Goal: Task Accomplishment & Management: Complete application form

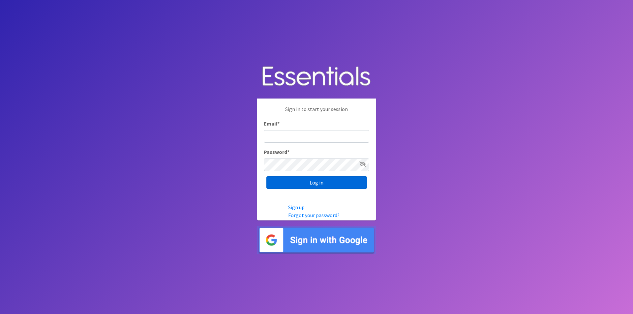
type input "[EMAIL_ADDRESS][DOMAIN_NAME]"
click at [319, 184] on input "Log in" at bounding box center [316, 182] width 101 height 13
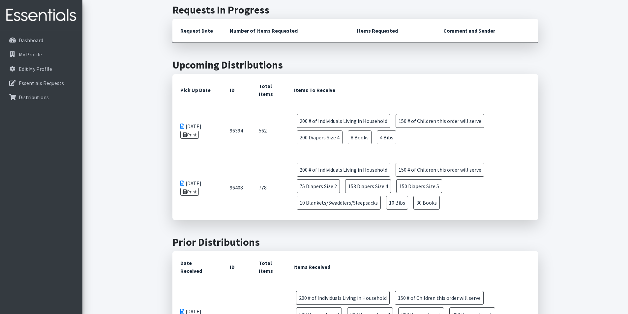
scroll to position [163, 0]
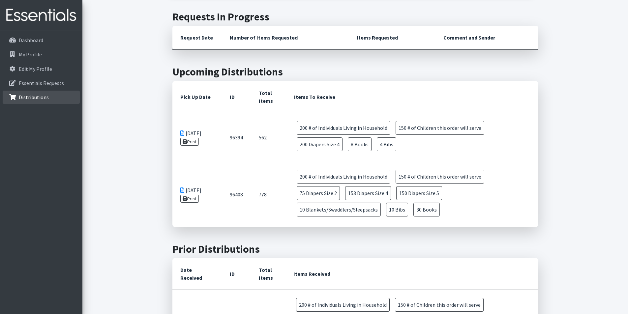
click at [42, 93] on link "Distributions" at bounding box center [41, 97] width 77 height 13
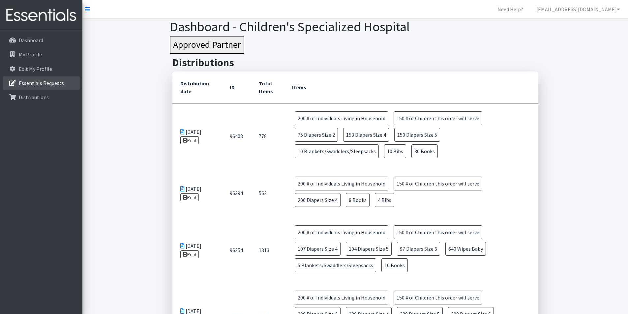
click at [29, 84] on p "Essentials Requests" at bounding box center [41, 83] width 45 height 7
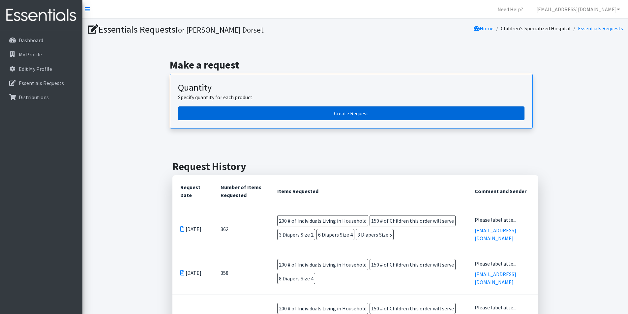
click at [308, 118] on link "Create Request" at bounding box center [351, 114] width 347 height 14
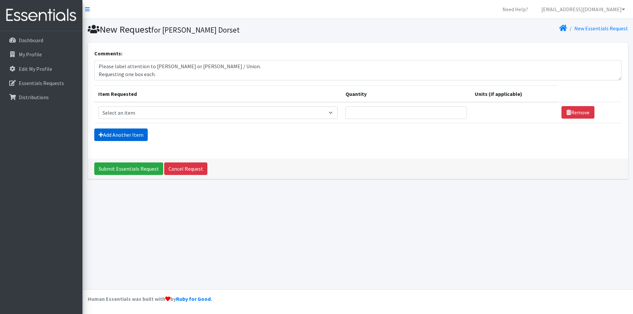
type textarea "Please label attention to [PERSON_NAME] or [PERSON_NAME] / Union. Requesting on…"
click at [127, 134] on link "Add Another Item" at bounding box center [120, 135] width 53 height 13
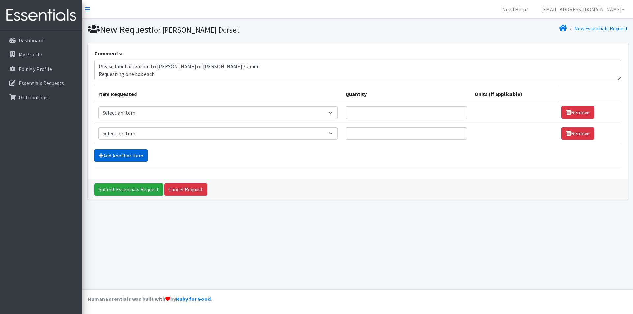
click at [120, 155] on link "Add Another Item" at bounding box center [120, 155] width 53 height 13
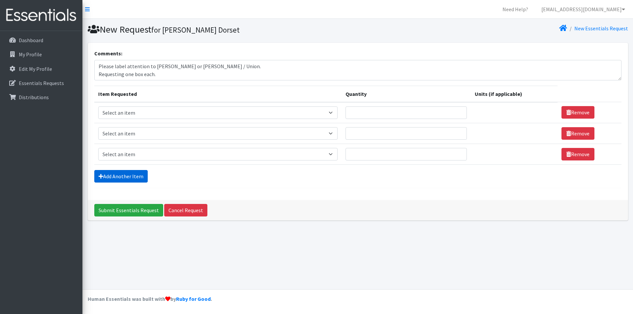
drag, startPoint x: 131, startPoint y: 180, endPoint x: 138, endPoint y: 188, distance: 10.3
click at [131, 180] on link "Add Another Item" at bounding box center [120, 176] width 53 height 13
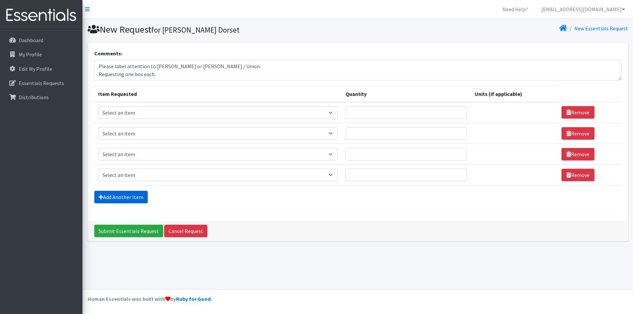
click at [137, 203] on link "Add Another Item" at bounding box center [120, 197] width 53 height 13
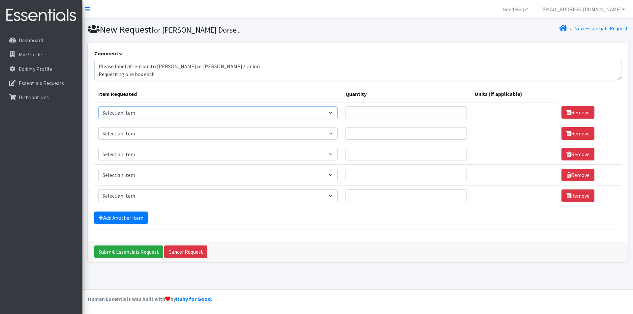
drag, startPoint x: 126, startPoint y: 113, endPoint x: 136, endPoint y: 119, distance: 11.7
click at [126, 113] on select "Select an item # of Children this order will serve # of Individuals Living in H…" at bounding box center [217, 113] width 239 height 13
select select "6076"
click at [98, 107] on select "Select an item # of Children this order will serve # of Individuals Living in H…" at bounding box center [217, 113] width 239 height 13
click at [131, 136] on select "Select an item # of Children this order will serve # of Individuals Living in H…" at bounding box center [217, 133] width 239 height 13
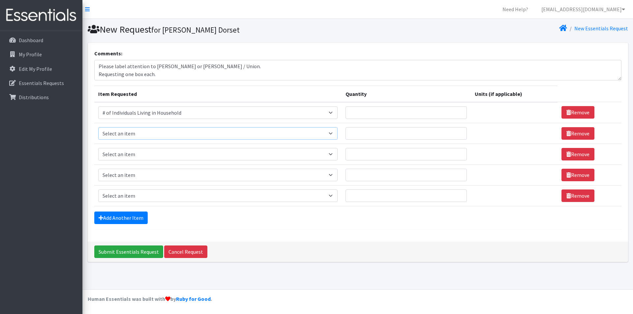
select select "13431"
click at [98, 127] on select "Select an item # of Children this order will serve # of Individuals Living in H…" at bounding box center [217, 133] width 239 height 13
click at [126, 151] on select "Select an item # of Children this order will serve # of Individuals Living in H…" at bounding box center [217, 154] width 239 height 13
drag, startPoint x: 48, startPoint y: 195, endPoint x: 56, endPoint y: 184, distance: 13.5
click at [48, 195] on div "Dashboard My Profile Edit My Profile Essentials Requests Distributions" at bounding box center [41, 179] width 82 height 296
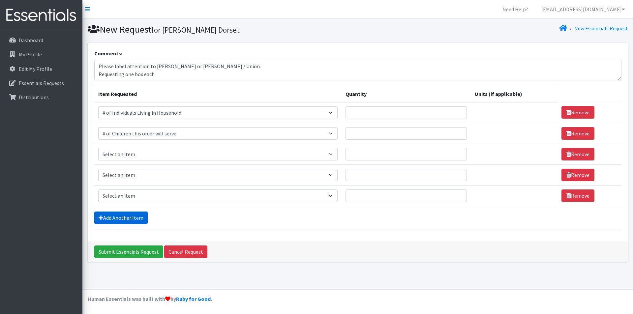
click at [123, 218] on link "Add Another Item" at bounding box center [120, 218] width 53 height 13
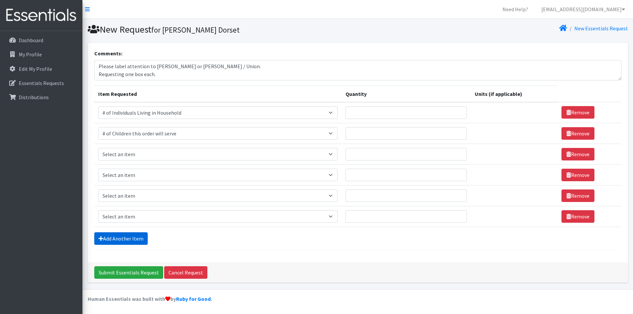
click at [132, 237] on link "Add Another Item" at bounding box center [120, 239] width 53 height 13
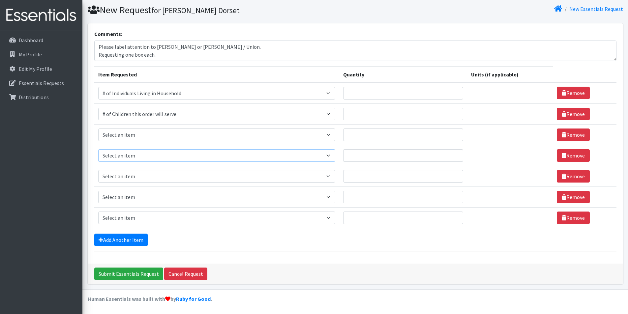
click at [263, 150] on select "Select an item # of Children this order will serve # of Individuals Living in H…" at bounding box center [216, 155] width 237 height 13
click at [399, 93] on input "Quantity" at bounding box center [403, 93] width 120 height 13
type input "200"
click at [393, 118] on input "Quantity" at bounding box center [403, 114] width 120 height 13
type input "150"
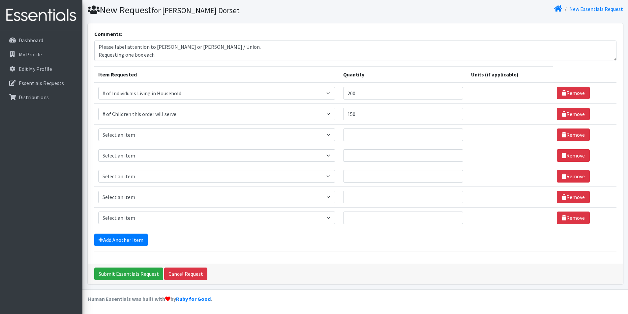
click at [343, 25] on div "Comments: Please label attention to Kendra Dorset or Laura Kircher / Union. Req…" at bounding box center [356, 143] width 536 height 240
click at [67, 152] on div "Dashboard My Profile Edit My Profile Essentials Requests Distributions" at bounding box center [41, 179] width 82 height 296
click at [562, 218] on icon at bounding box center [564, 217] width 5 height 5
click at [7, 195] on div "Dashboard My Profile Edit My Profile Essentials Requests Distributions" at bounding box center [41, 179] width 82 height 296
click at [576, 217] on link "Remove" at bounding box center [573, 218] width 33 height 13
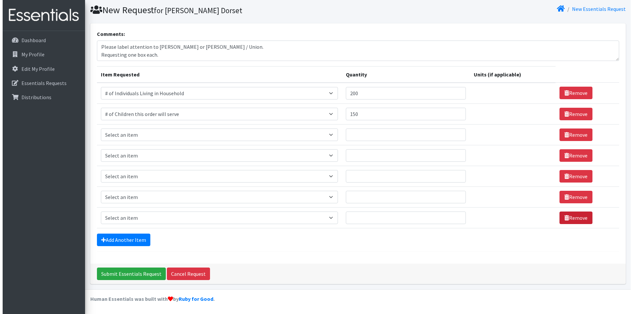
scroll to position [0, 0]
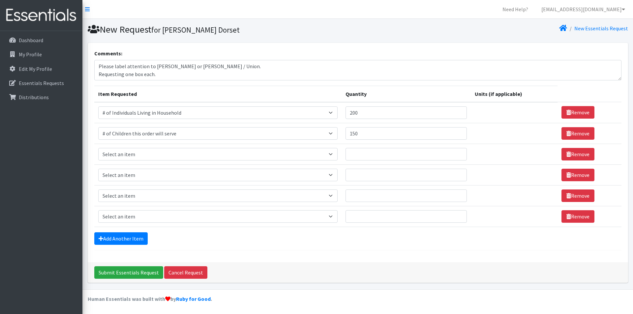
click at [49, 182] on div "Dashboard My Profile Edit My Profile Essentials Requests Distributions" at bounding box center [41, 179] width 82 height 296
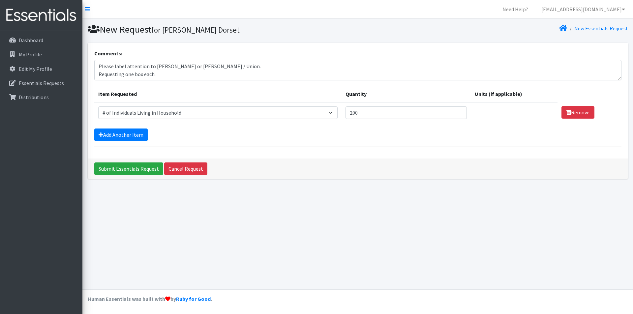
select select "6076"
click at [211, 254] on div "New Request for [PERSON_NAME] Dorset New Essentials Request Comments: Please la…" at bounding box center [357, 154] width 551 height 271
click at [39, 85] on p "Essentials Requests" at bounding box center [41, 83] width 45 height 7
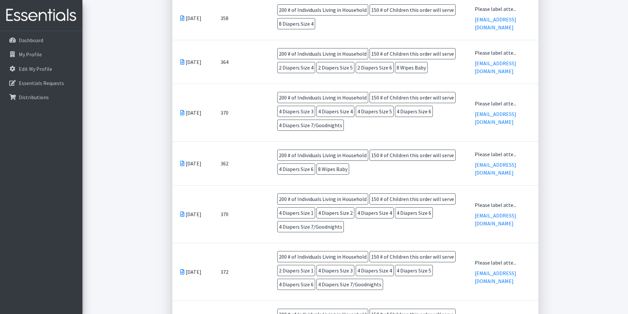
scroll to position [330, 0]
